Goal: Task Accomplishment & Management: Manage account settings

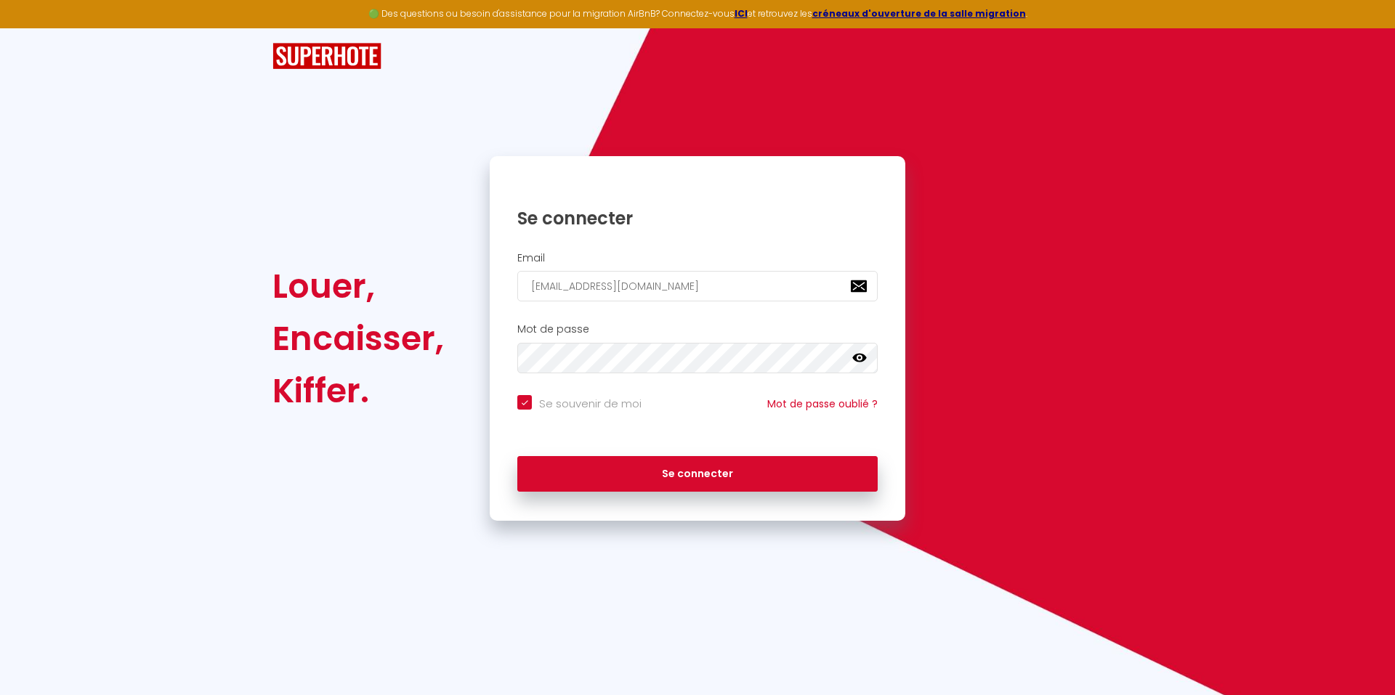
click at [689, 477] on button "Se connecter" at bounding box center [697, 474] width 360 height 36
checkbox input "true"
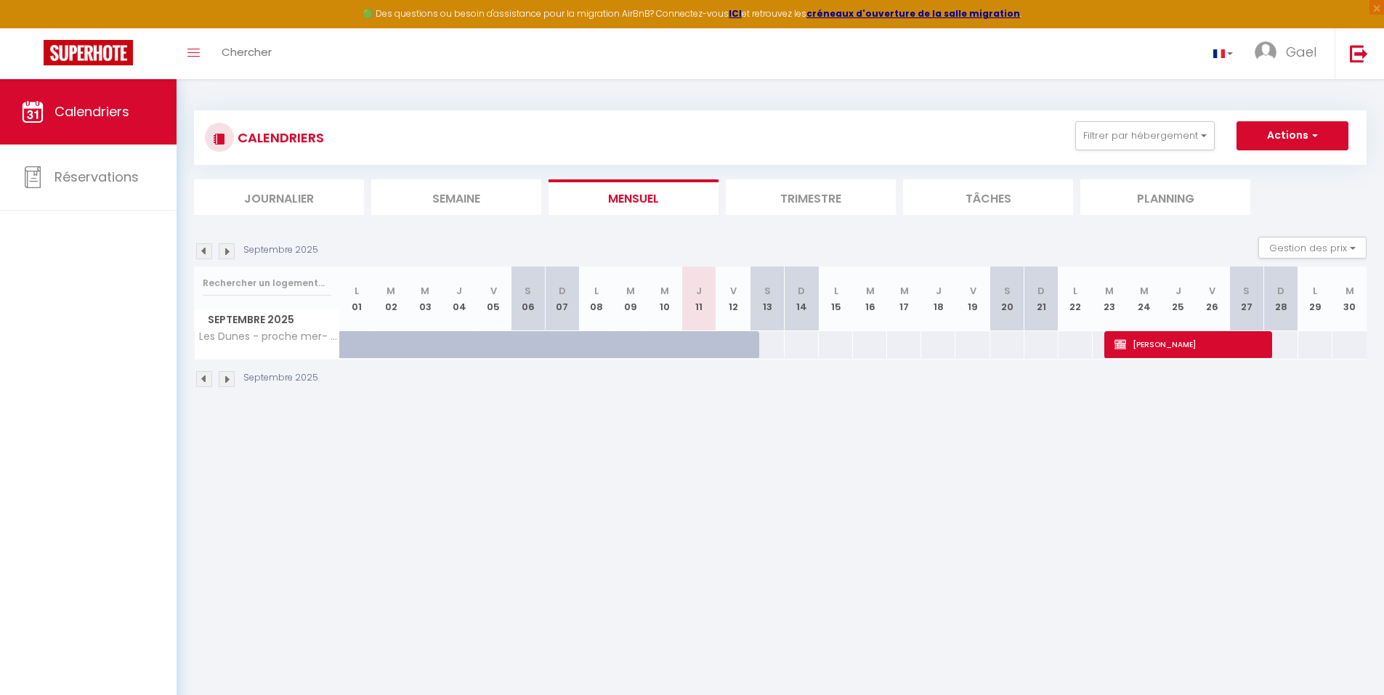
click at [805, 201] on li "Trimestre" at bounding box center [811, 197] width 170 height 36
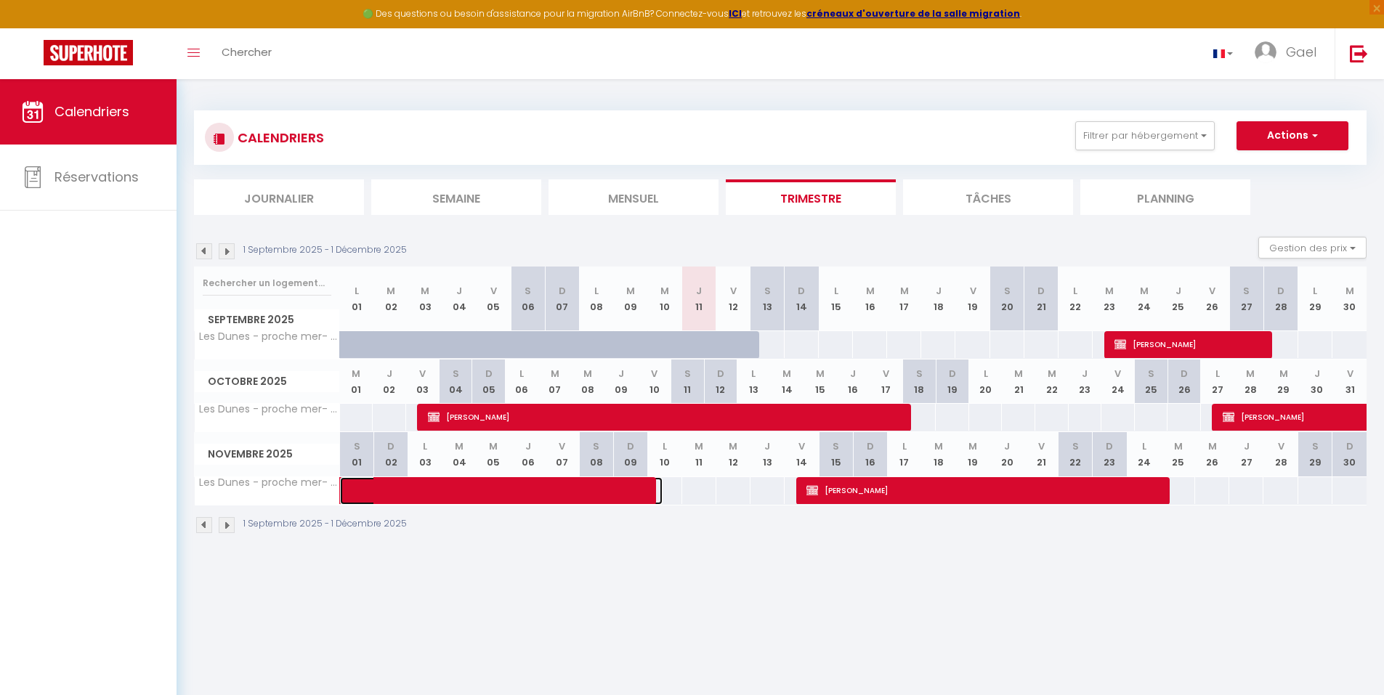
click at [466, 495] on span at bounding box center [512, 491] width 301 height 28
select select "OK"
select select "0"
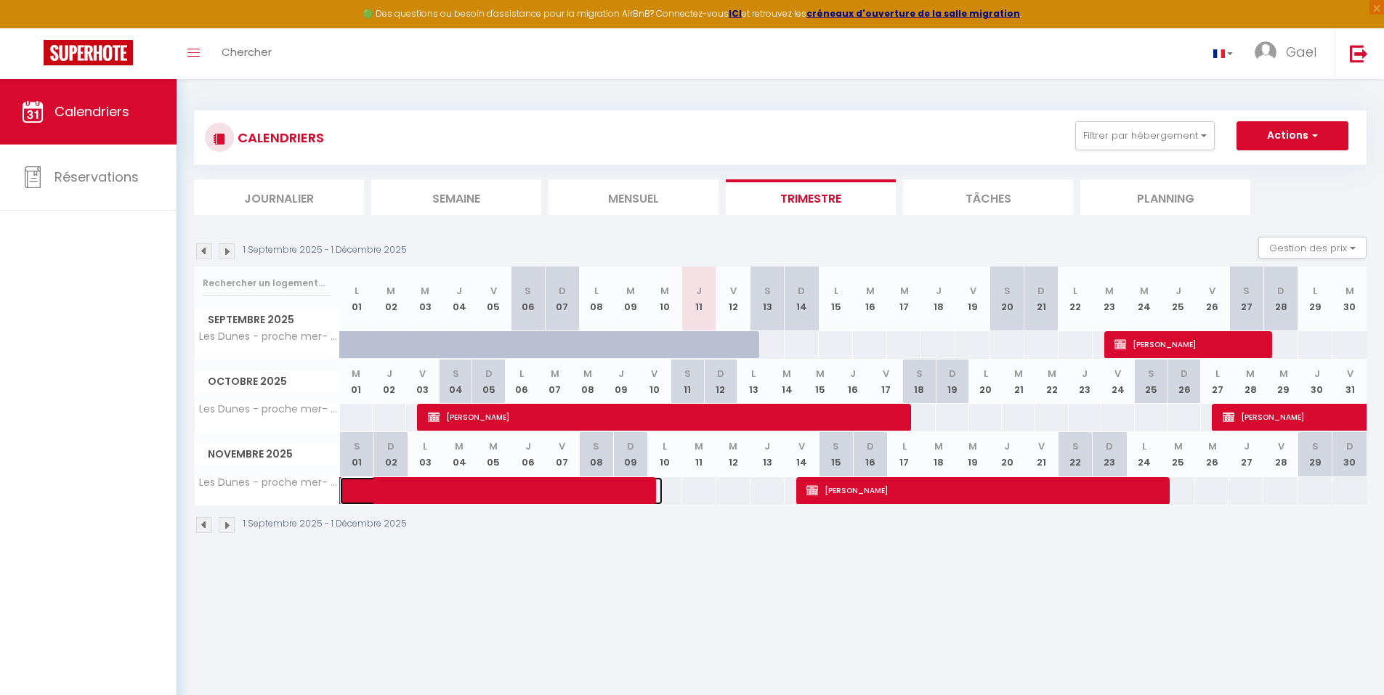
select select "1"
select select
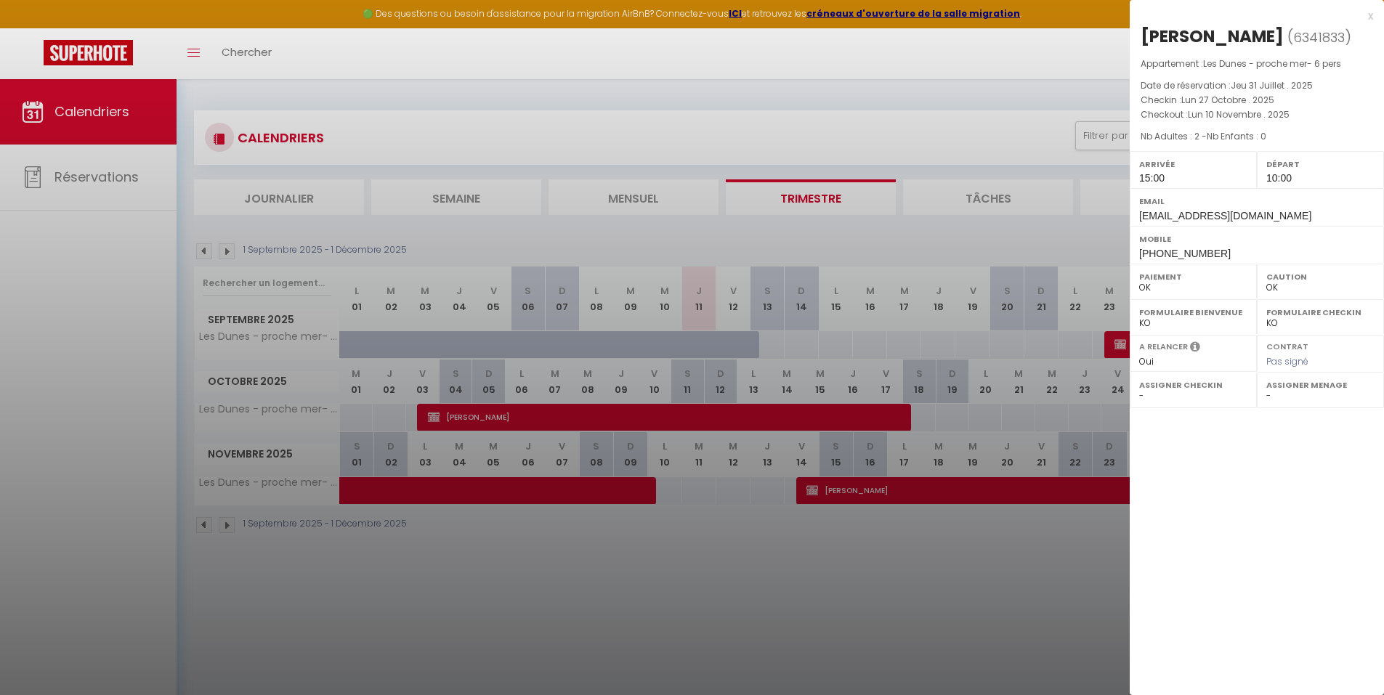
click at [678, 536] on div at bounding box center [692, 347] width 1384 height 695
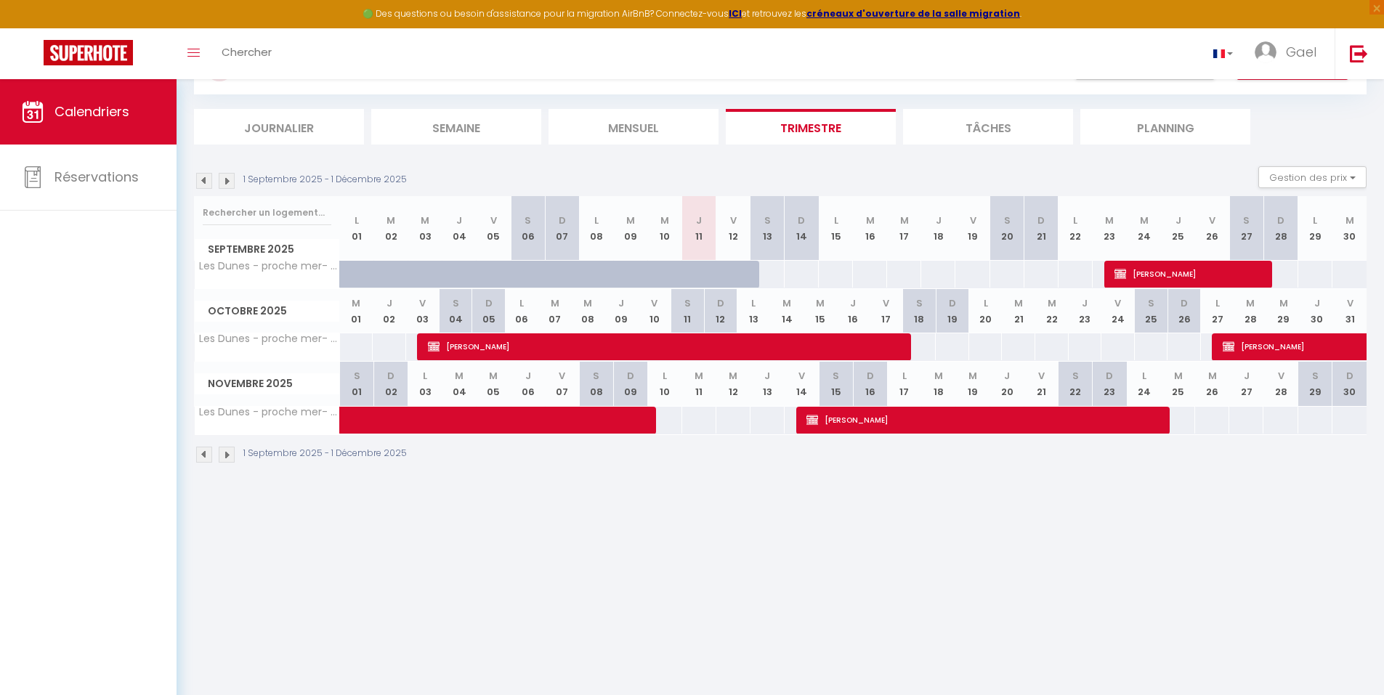
scroll to position [79, 0]
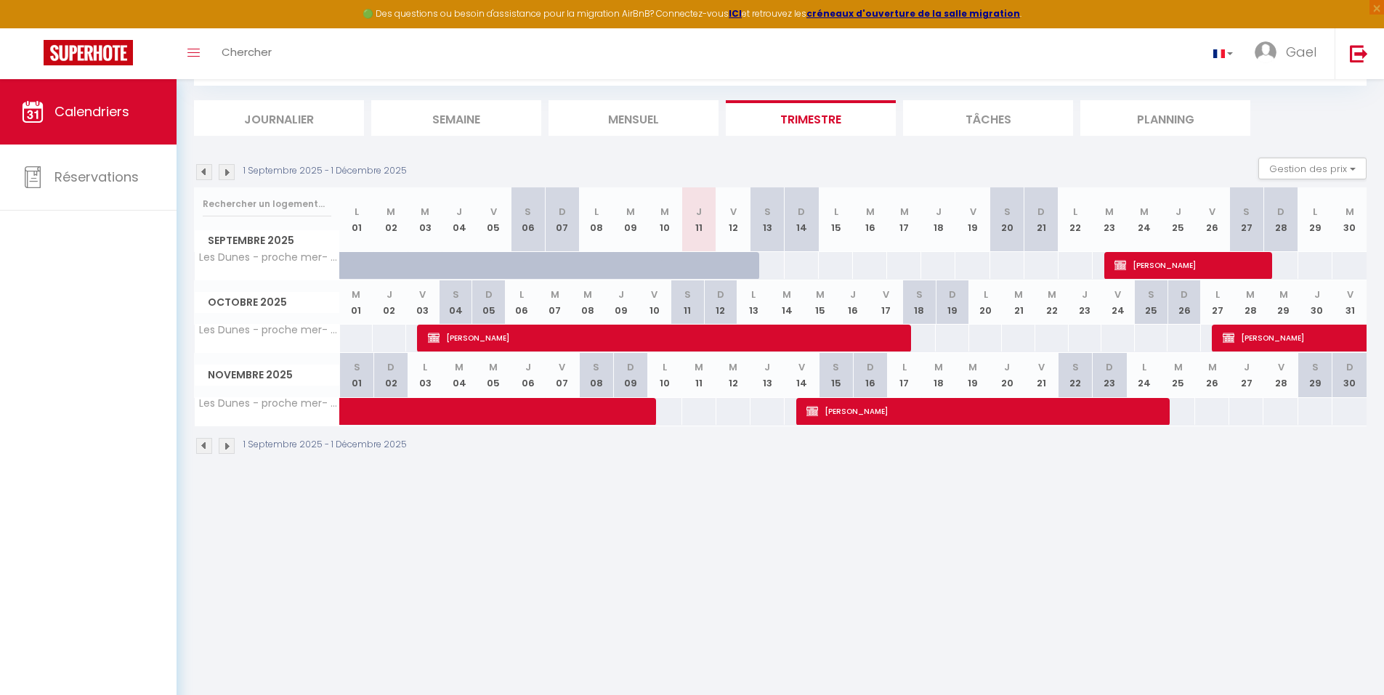
click at [229, 452] on img at bounding box center [227, 446] width 16 height 16
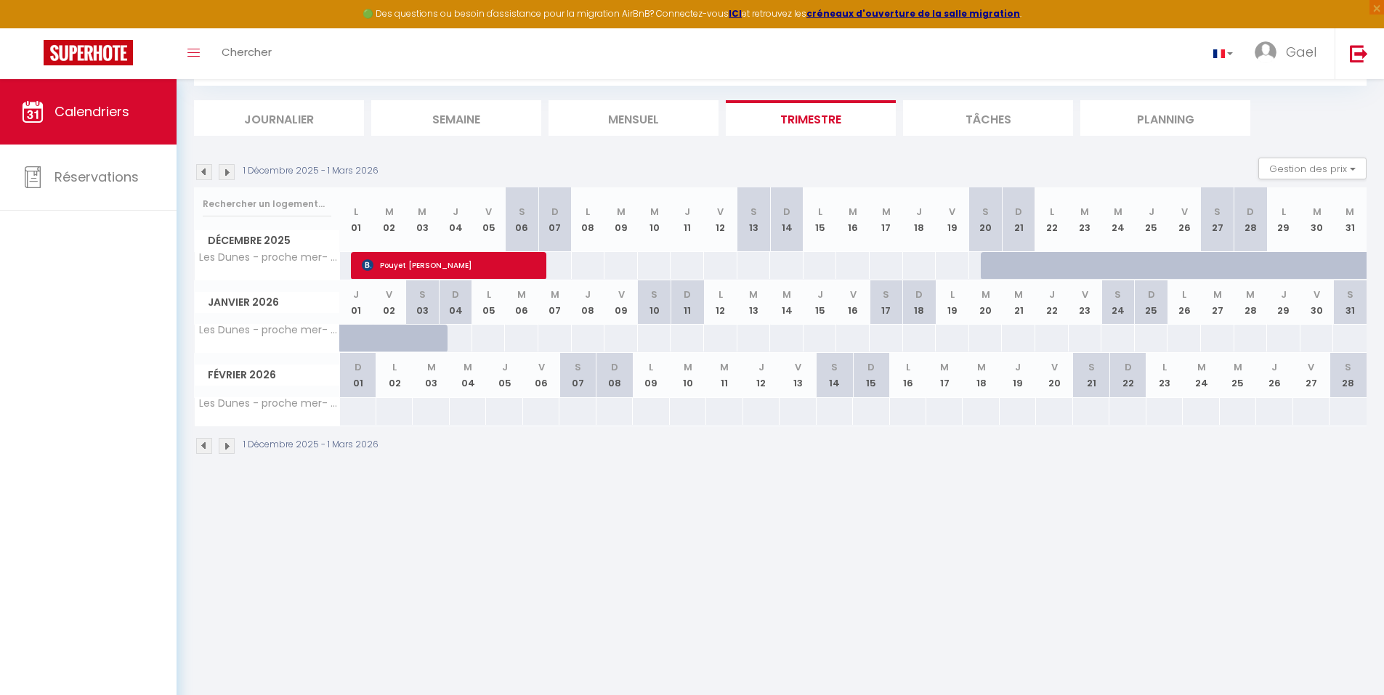
click at [209, 441] on img at bounding box center [204, 446] width 16 height 16
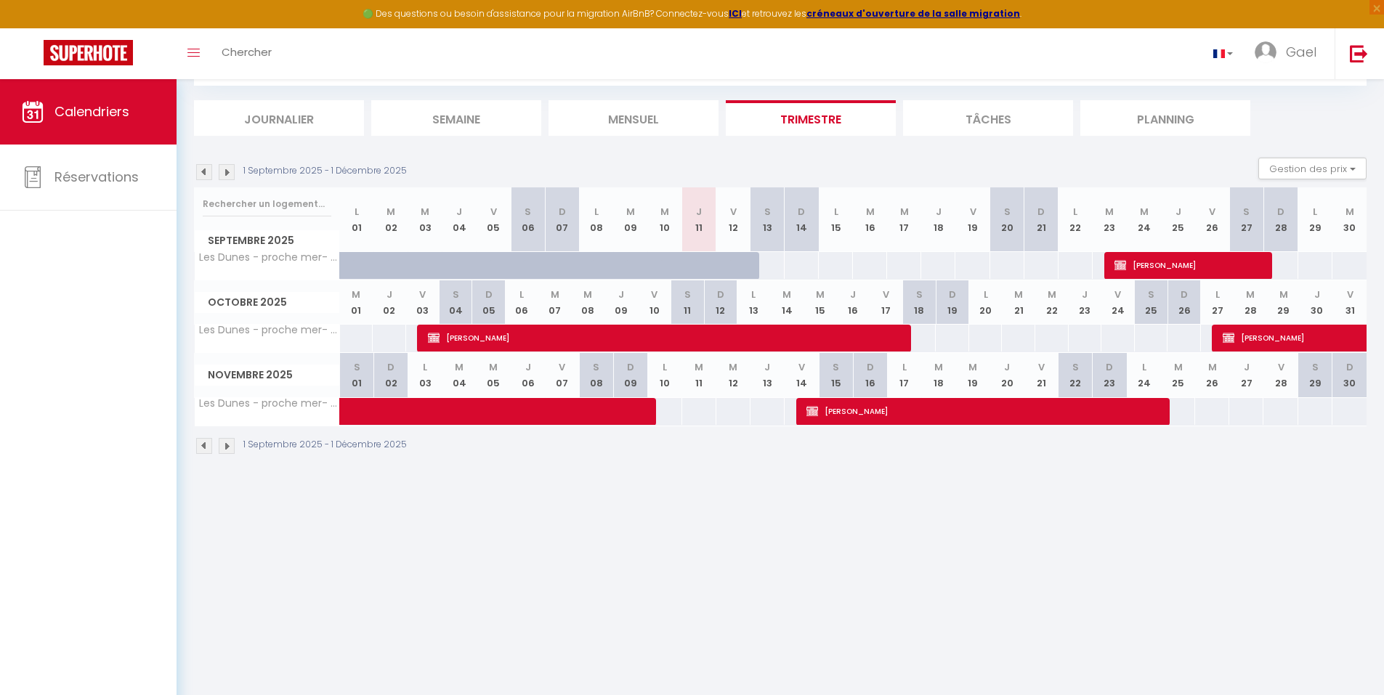
click at [209, 440] on img at bounding box center [204, 446] width 16 height 16
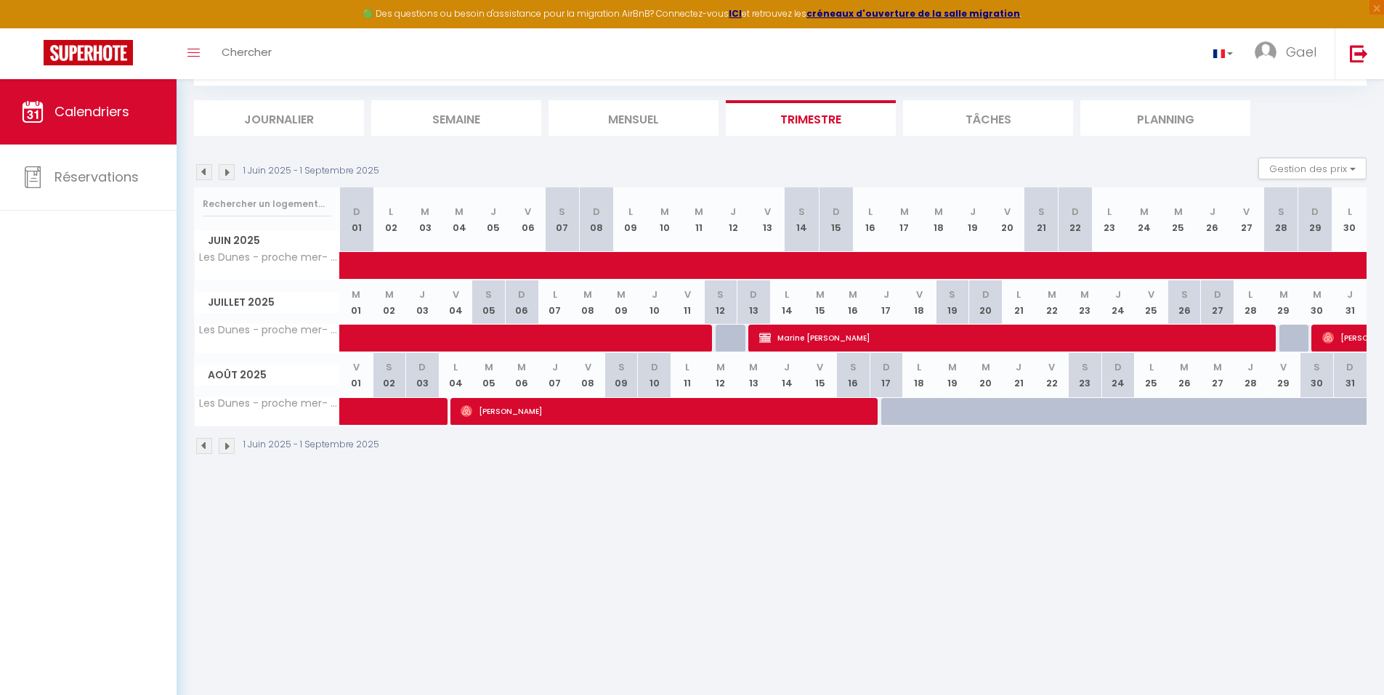
click at [225, 446] on img at bounding box center [227, 446] width 16 height 16
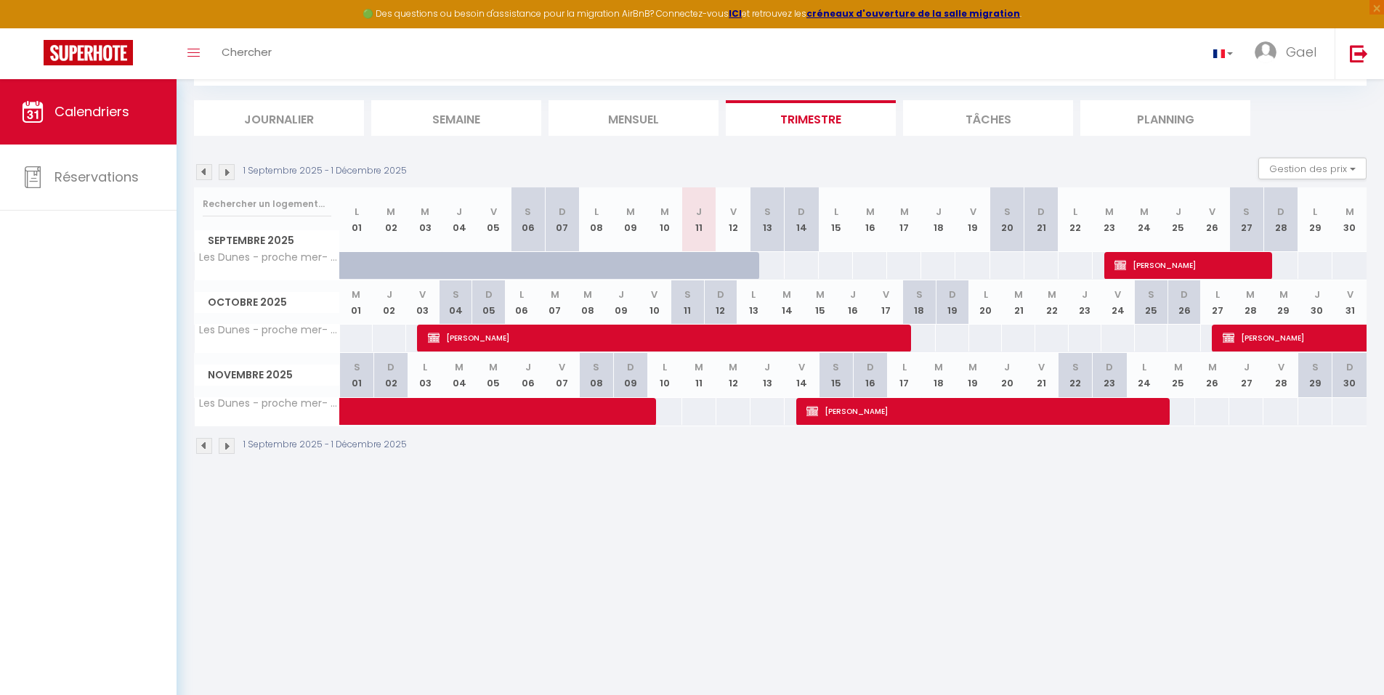
click at [207, 444] on img at bounding box center [204, 446] width 16 height 16
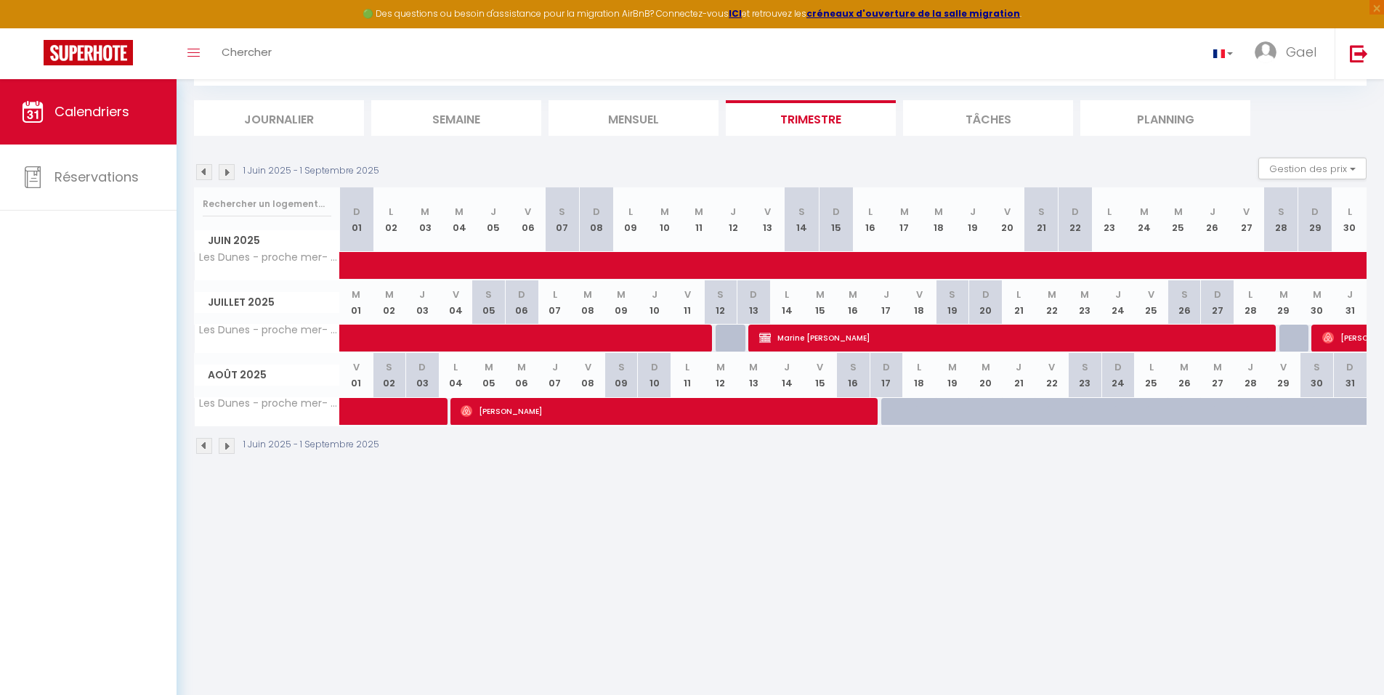
click at [230, 449] on img at bounding box center [227, 446] width 16 height 16
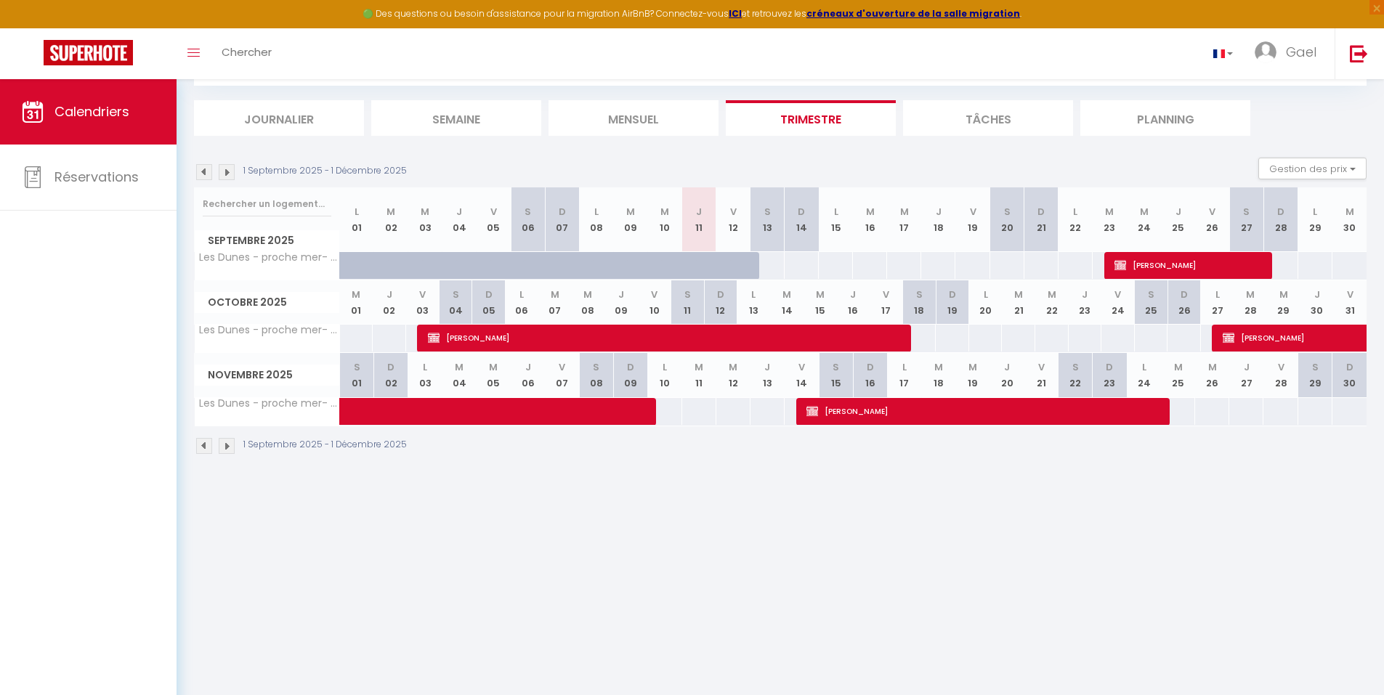
click at [208, 442] on img at bounding box center [204, 446] width 16 height 16
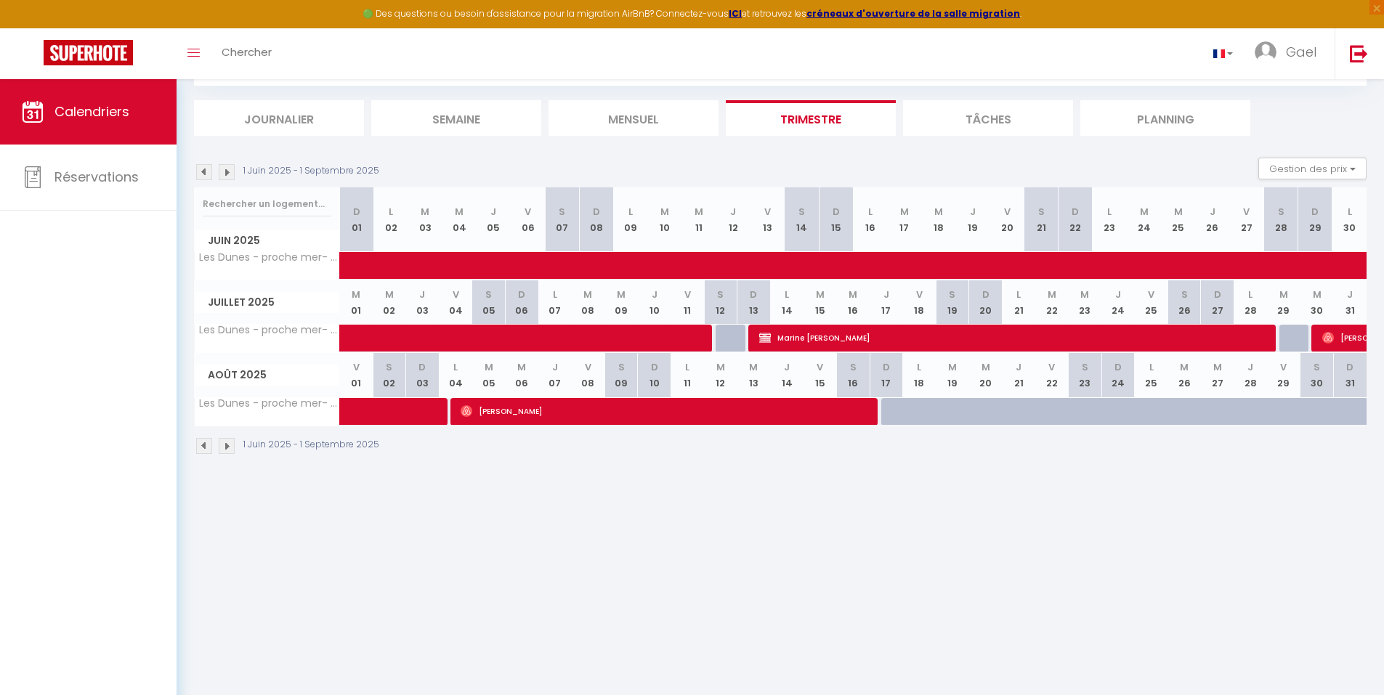
click at [230, 448] on img at bounding box center [227, 446] width 16 height 16
